Goal: Check status: Check status

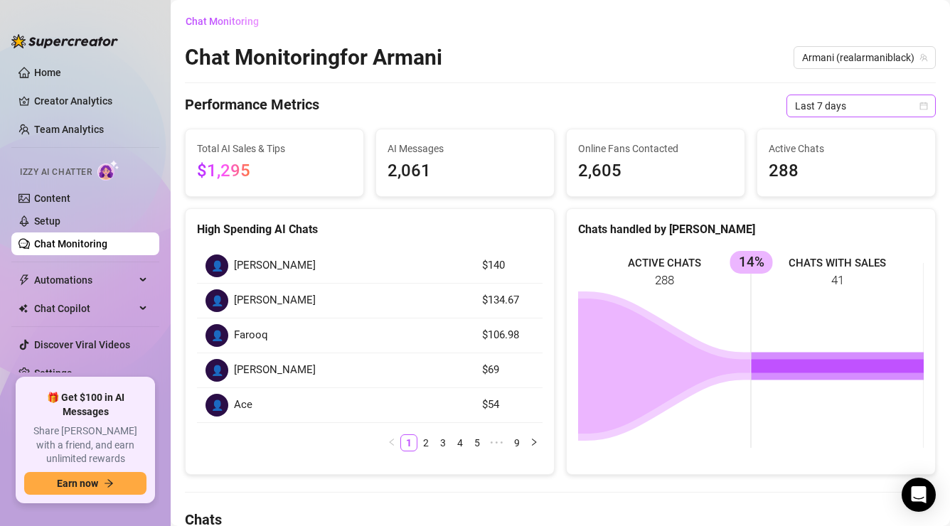
click at [875, 110] on span "Last 7 days" at bounding box center [861, 105] width 132 height 21
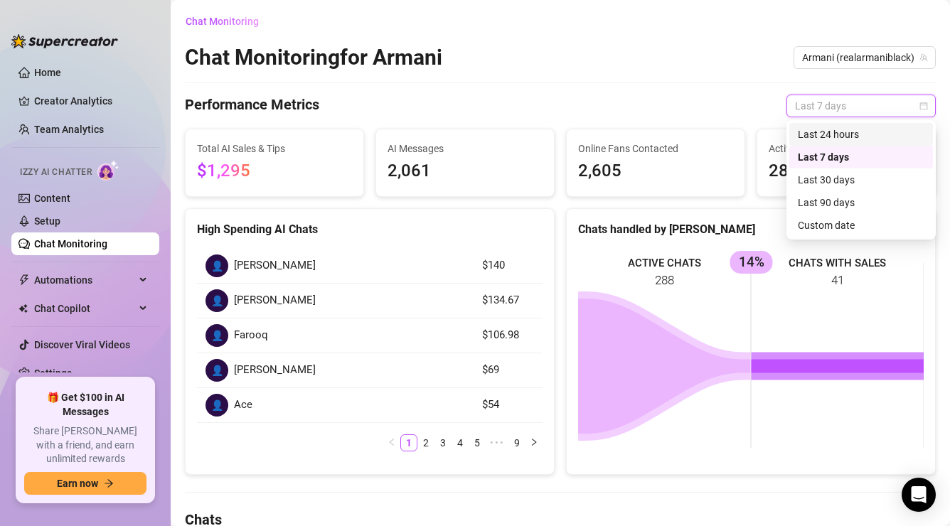
click at [845, 134] on div "Last 24 hours" at bounding box center [861, 135] width 127 height 16
